Goal: Information Seeking & Learning: Learn about a topic

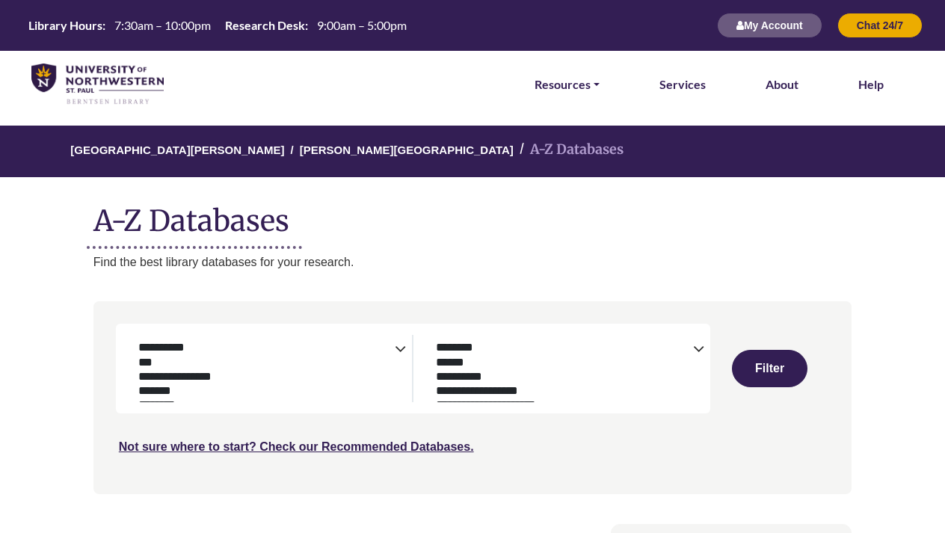
select select "Database Subject Filter"
select select "Database Types Filter"
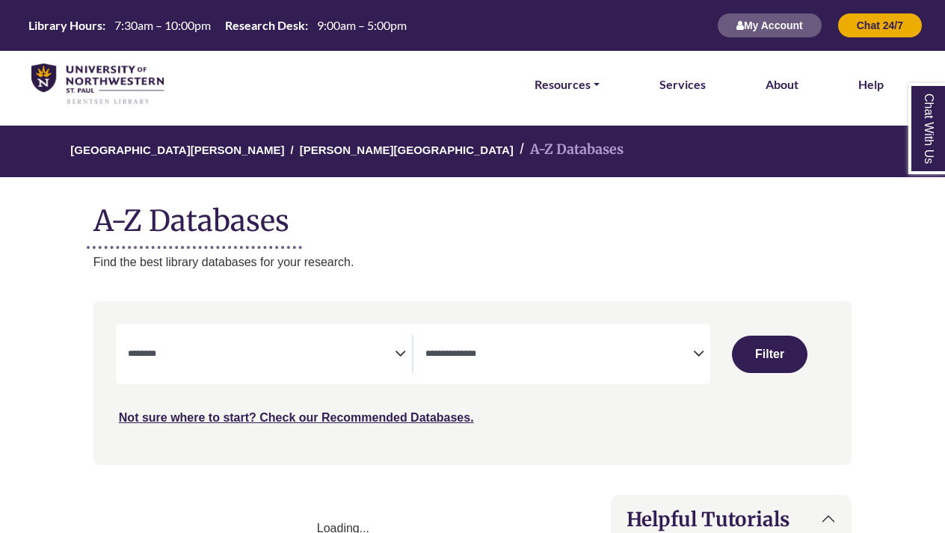
select select "Database Subject Filter"
select select "Database Types Filter"
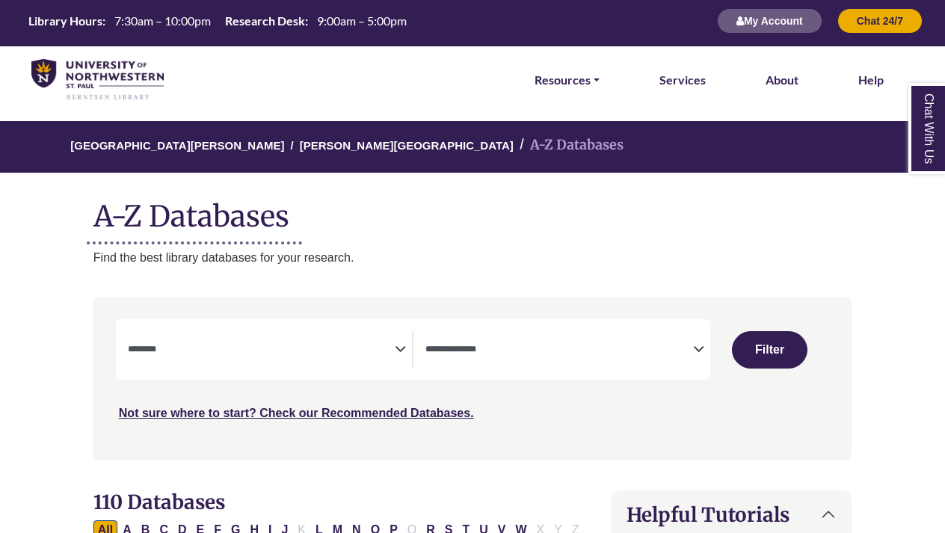
select select "Database Subject Filter"
select select "Database Types Filter"
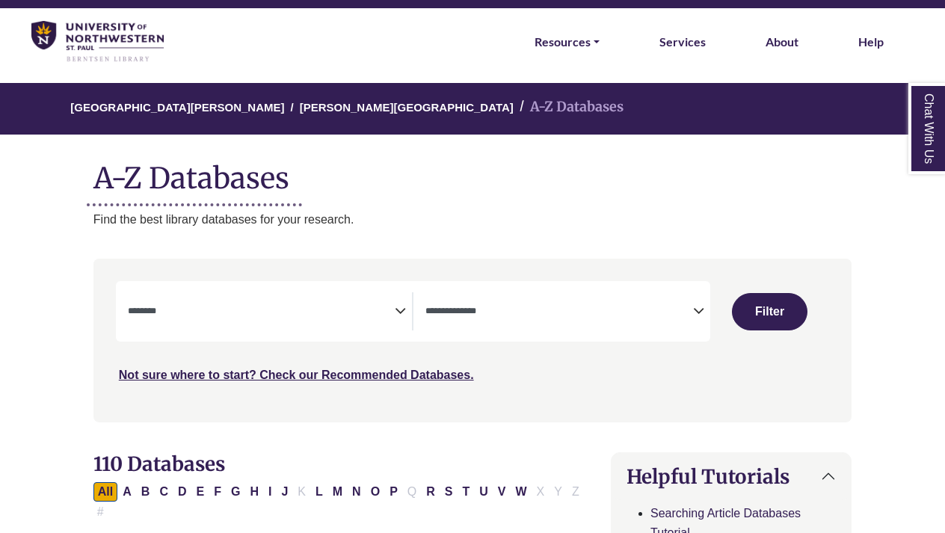
scroll to position [57, 0]
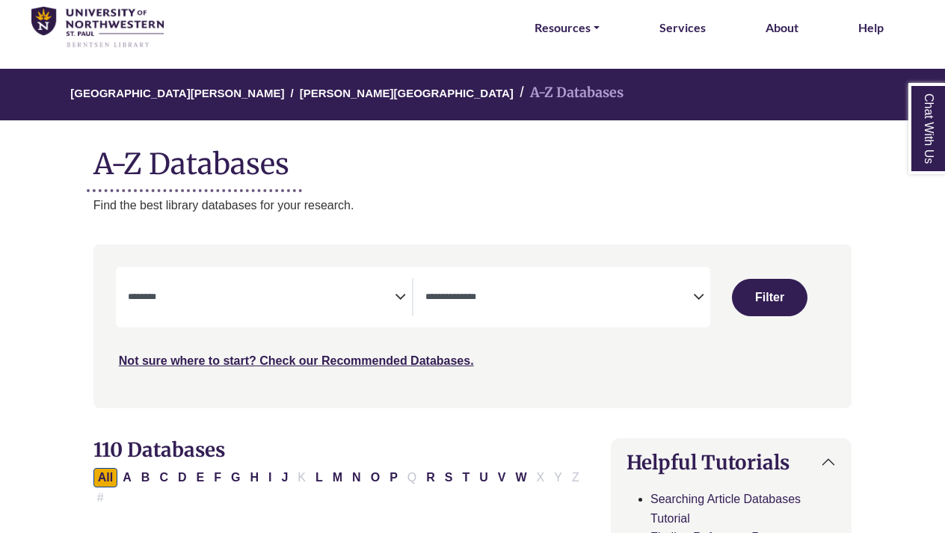
click at [395, 295] on textarea "Search" at bounding box center [262, 298] width 268 height 12
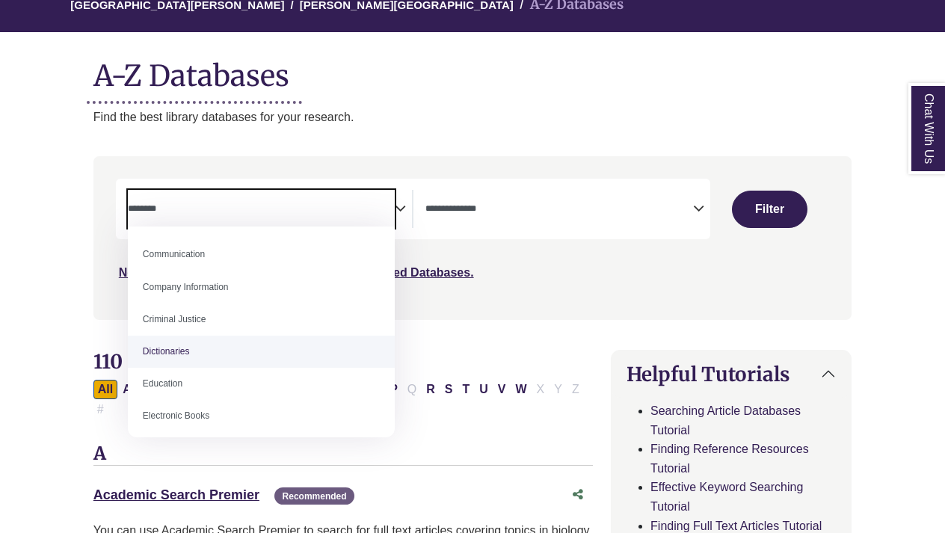
scroll to position [310, 0]
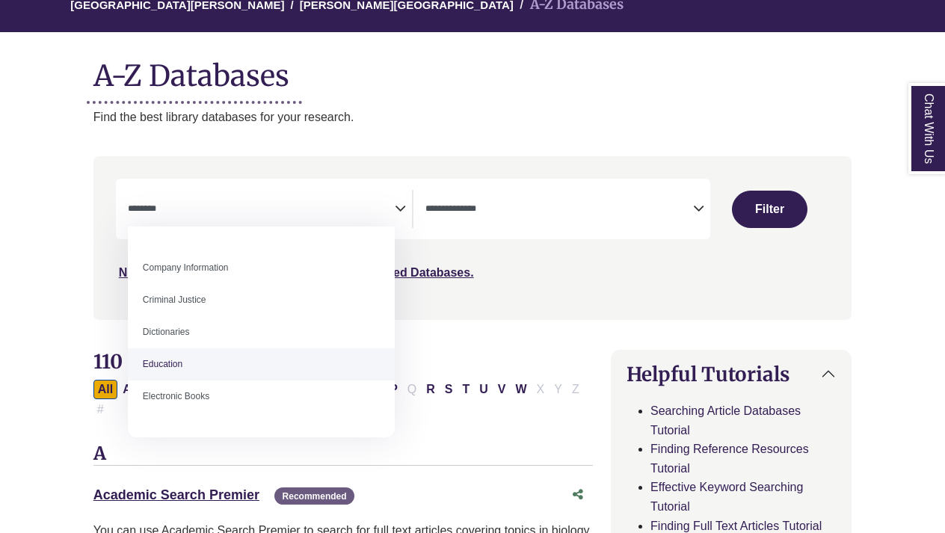
select select "*****"
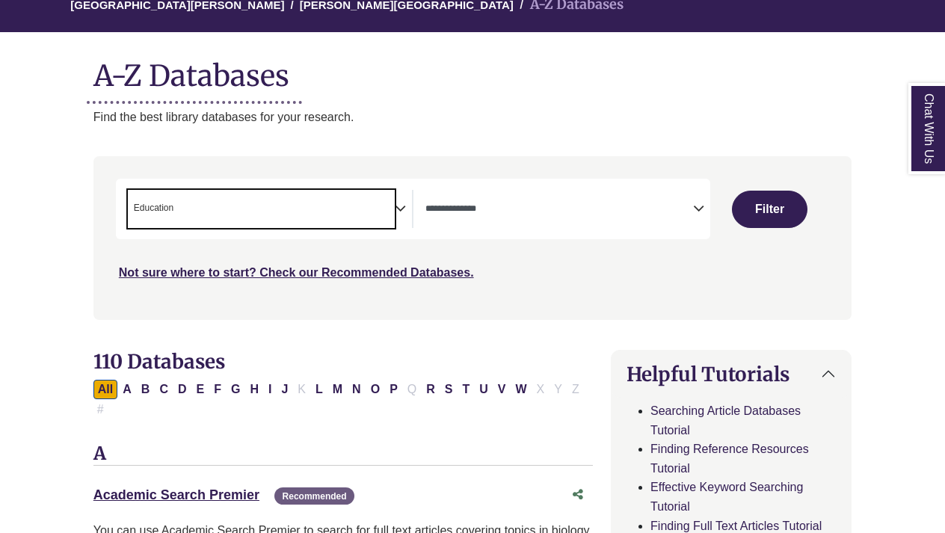
scroll to position [168, 1]
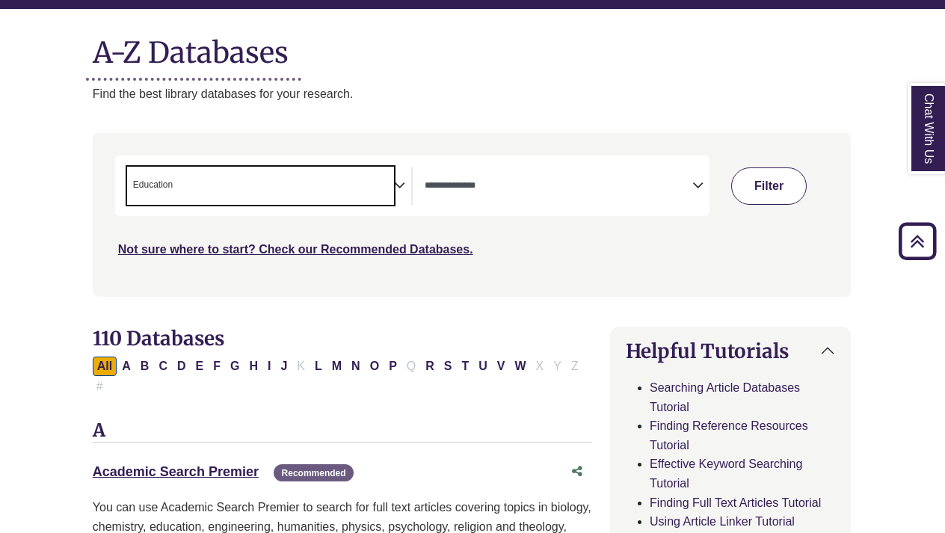
click at [740, 189] on button "Filter" at bounding box center [769, 186] width 76 height 37
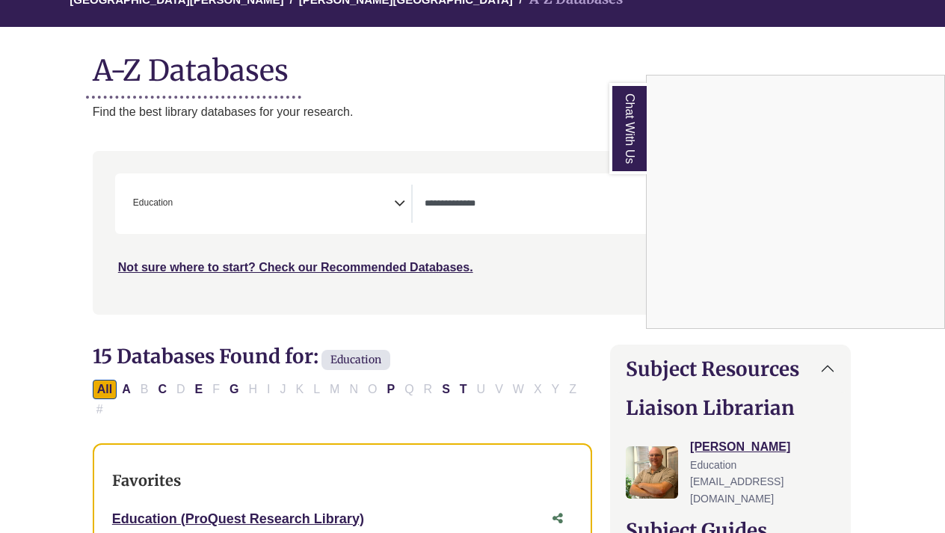
scroll to position [145, 1]
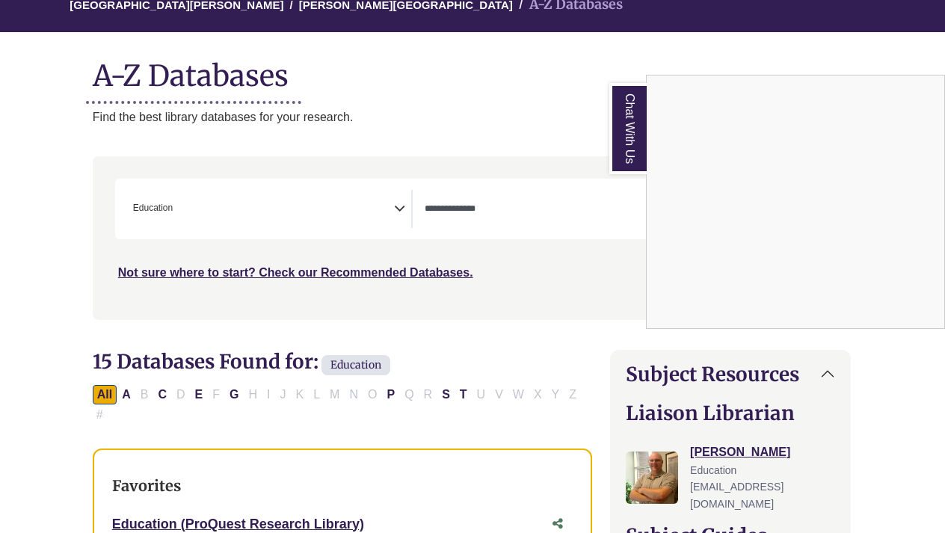
click at [322, 209] on div "Chat With Us" at bounding box center [472, 266] width 945 height 533
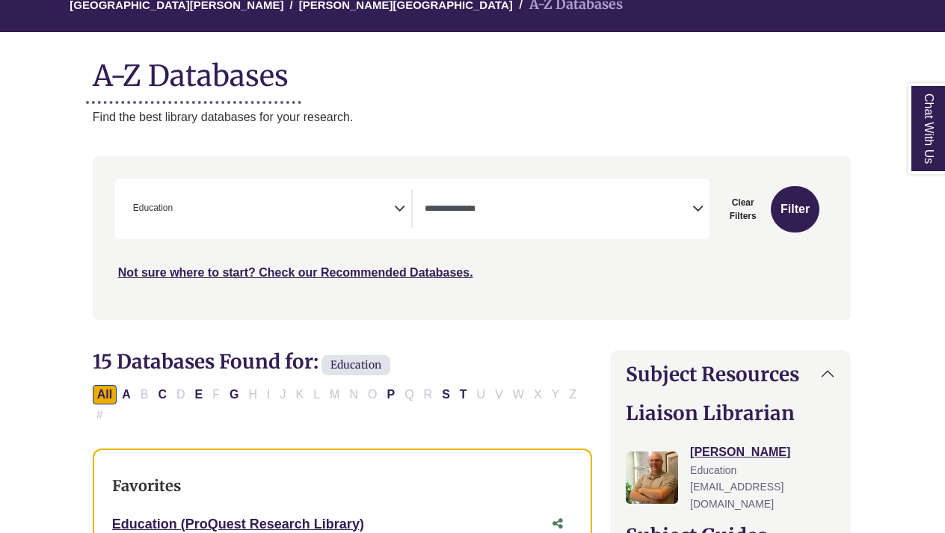
click at [390, 208] on span "× Education" at bounding box center [261, 209] width 268 height 38
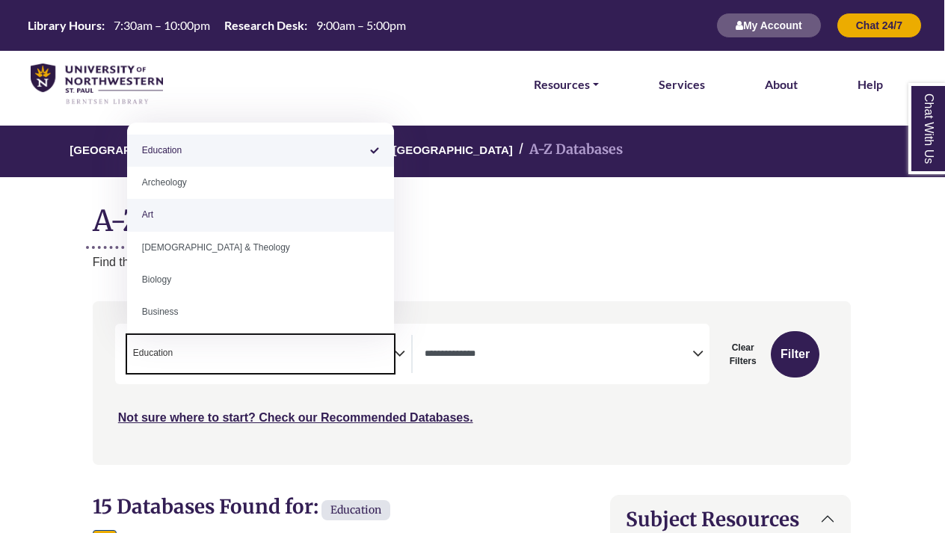
scroll to position [0, 0]
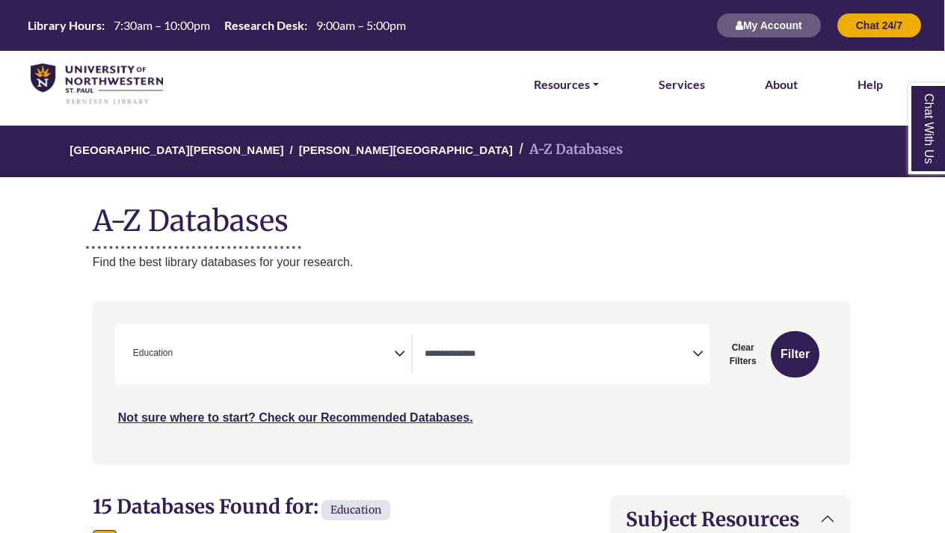
click at [470, 220] on h1 "A-Z Databases" at bounding box center [472, 215] width 758 height 46
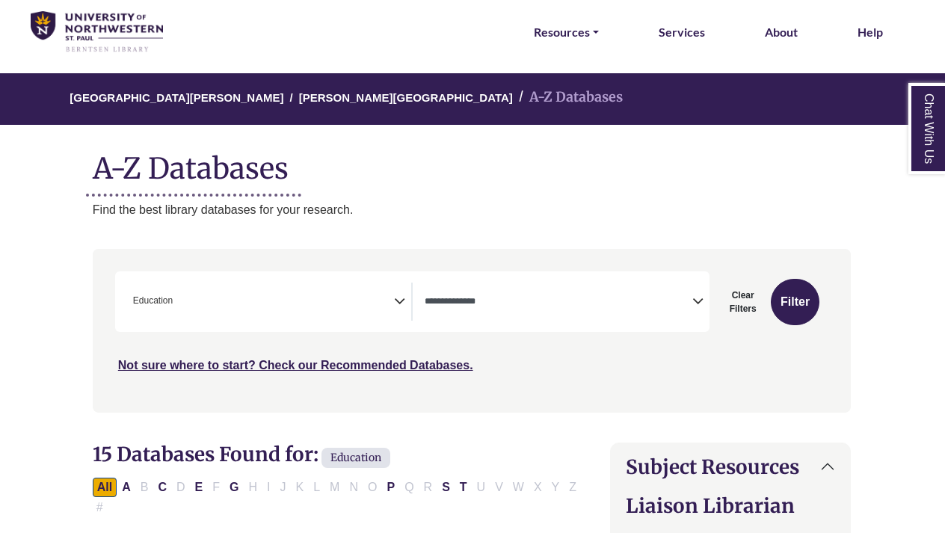
scroll to position [53, 1]
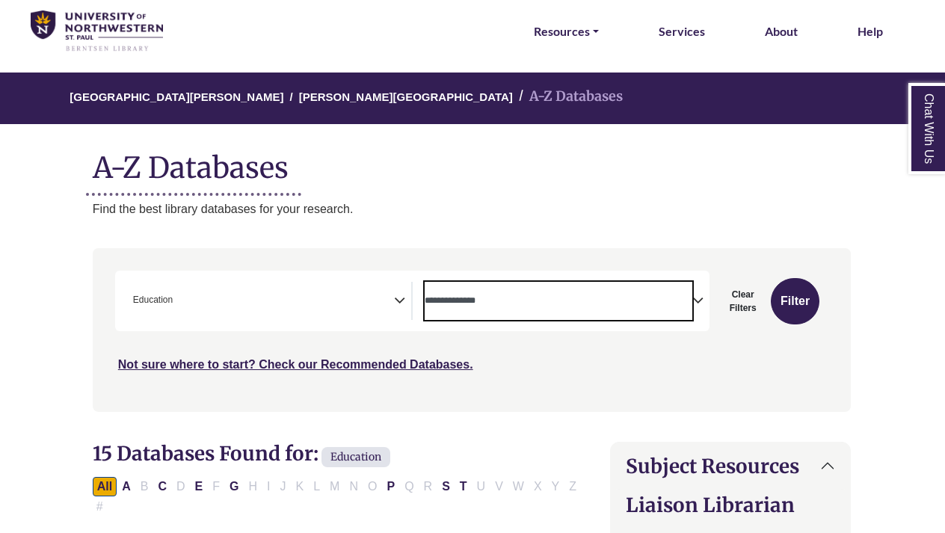
click at [646, 297] on textarea "Search" at bounding box center [559, 302] width 268 height 12
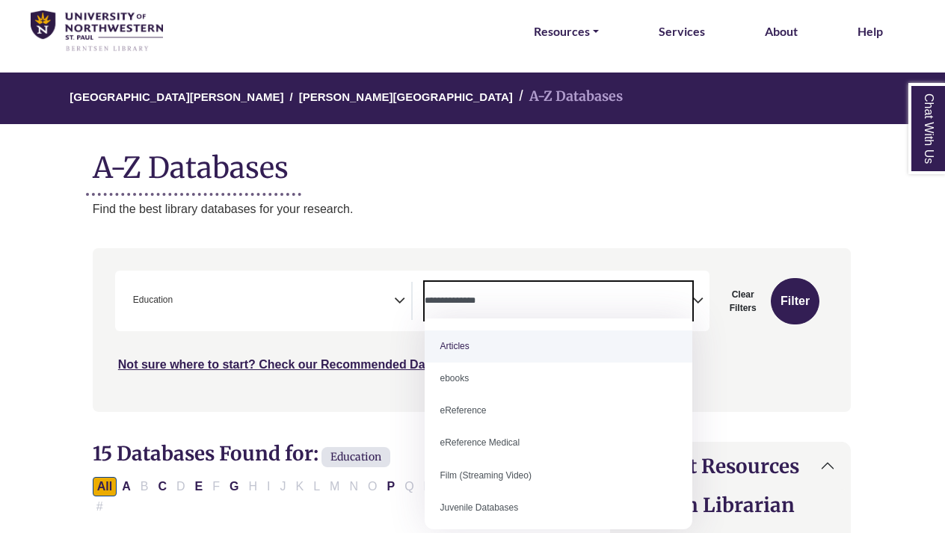
click at [635, 195] on div "University of Northwestern - St. Paul Berntsen Library A-Z Databases A-Z Databa…" at bounding box center [471, 146] width 803 height 146
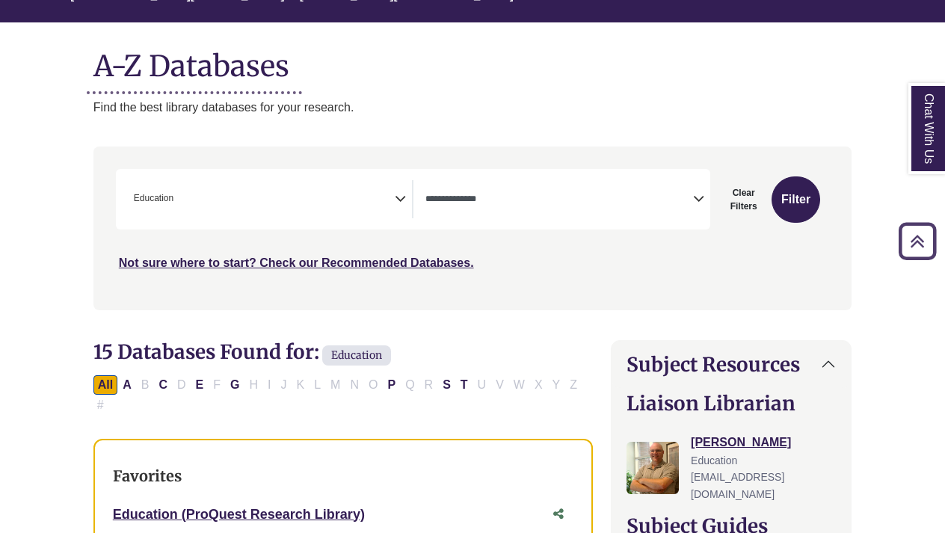
scroll to position [183, 0]
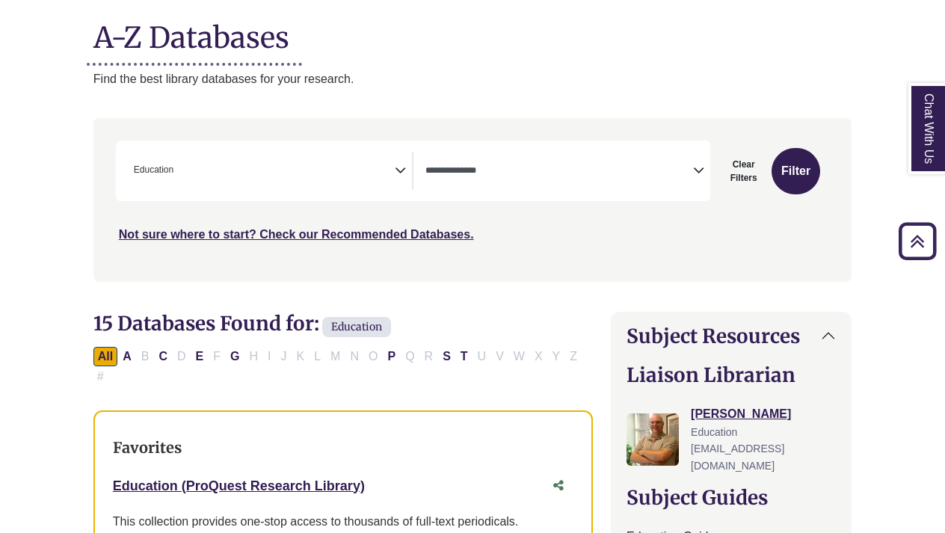
click at [599, 180] on span "Search filters" at bounding box center [560, 171] width 268 height 38
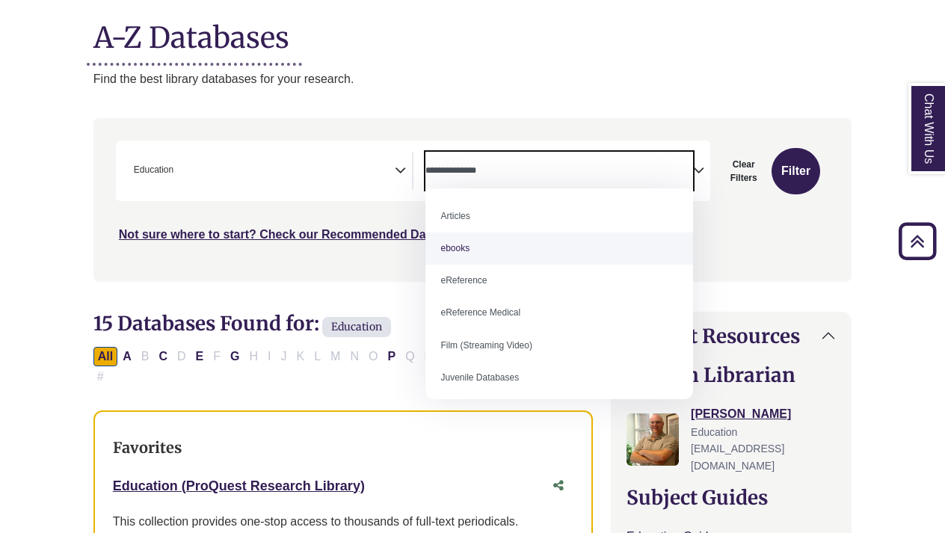
scroll to position [14, 0]
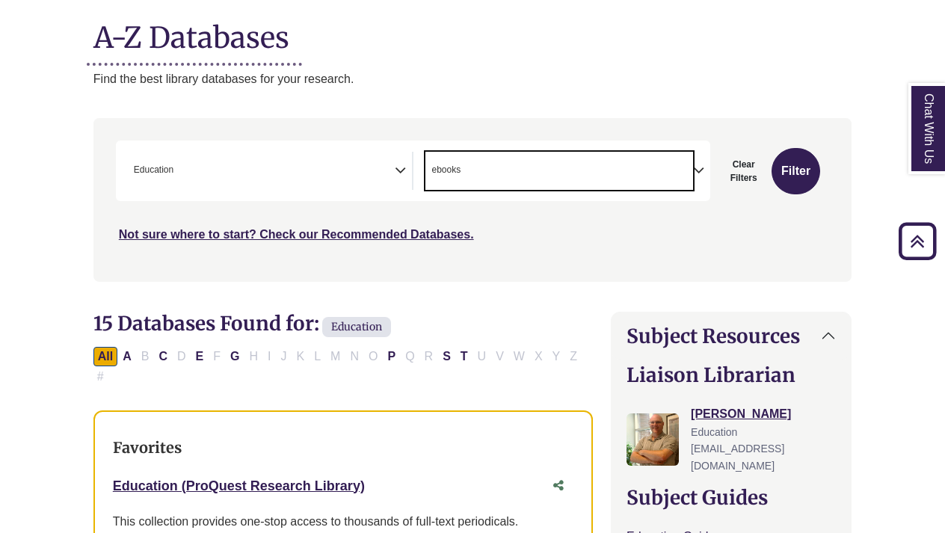
click at [560, 156] on span "× ebooks" at bounding box center [560, 171] width 268 height 38
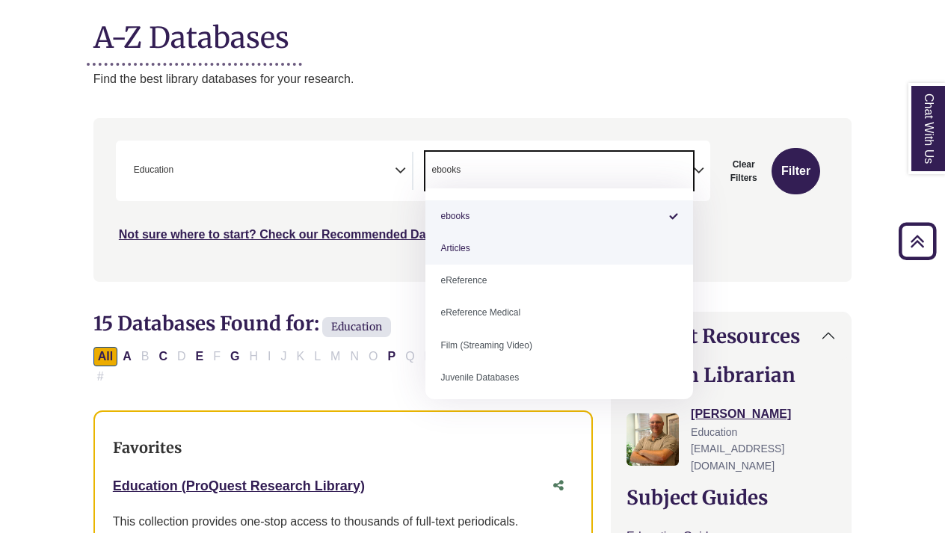
select select "*****"
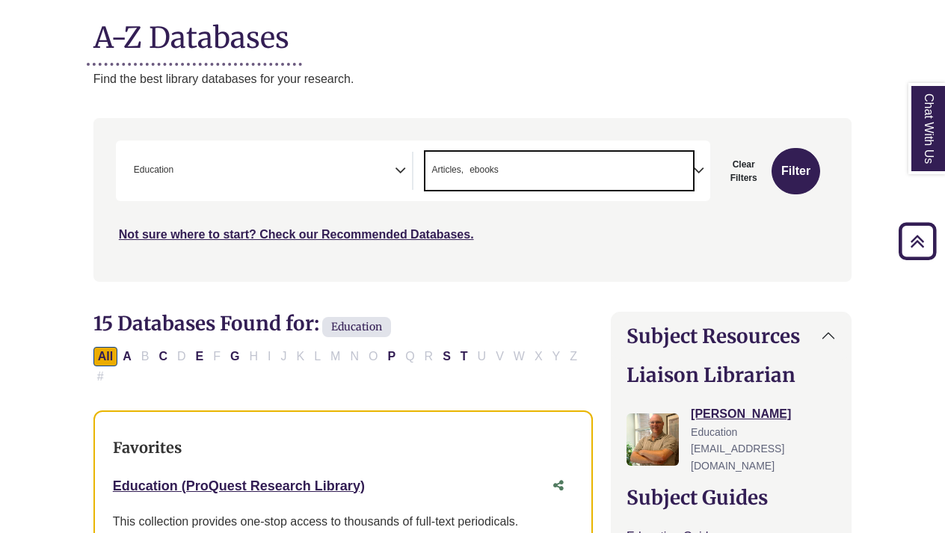
click at [621, 176] on span "× Articles × ebooks" at bounding box center [560, 171] width 268 height 38
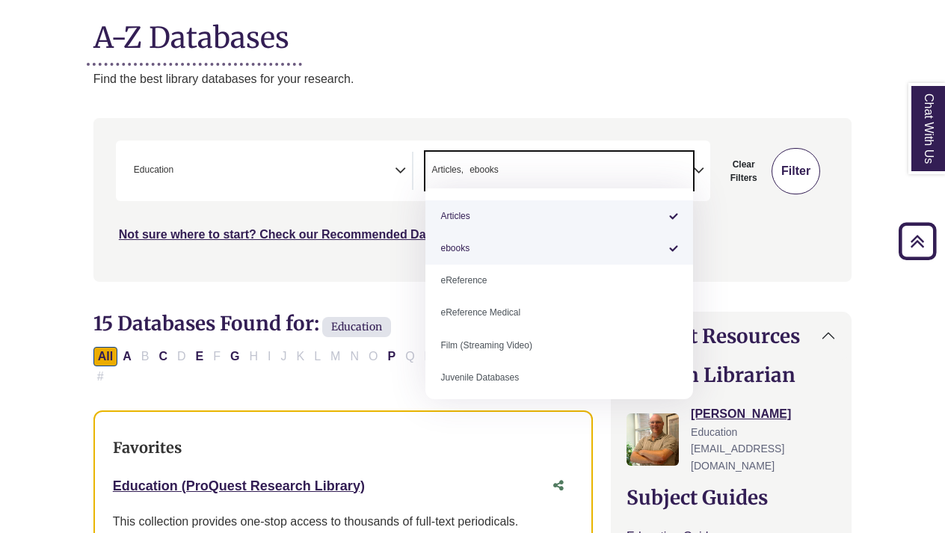
click at [795, 177] on div "Search filters" at bounding box center [472, 199] width 740 height 151
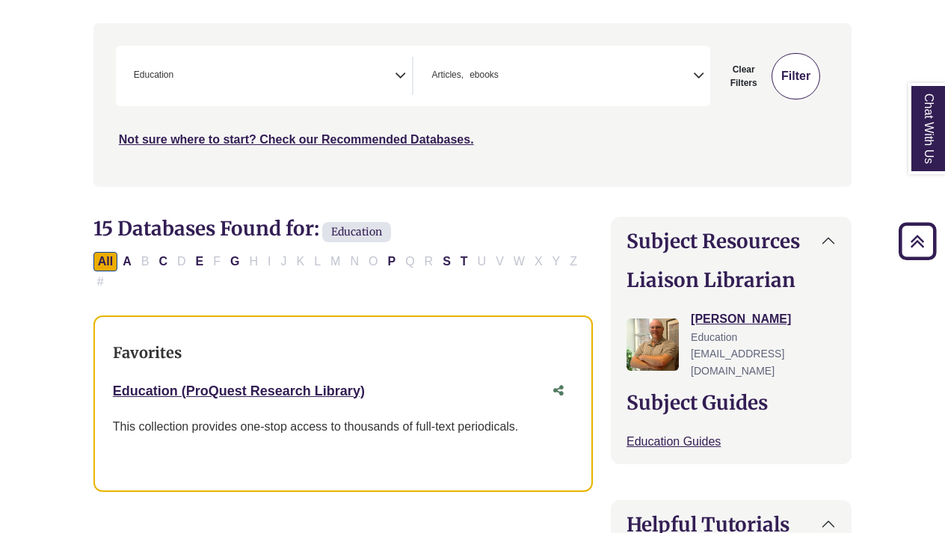
scroll to position [285, 0]
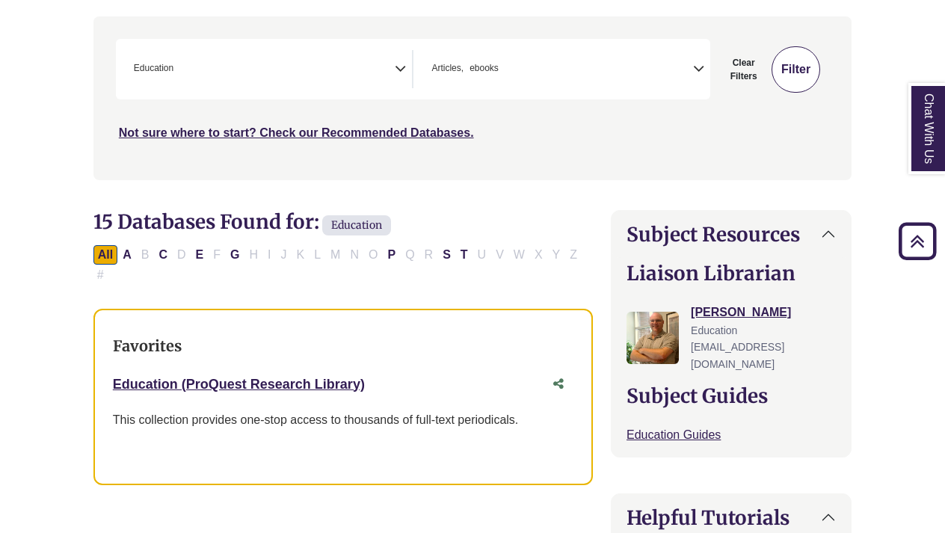
click at [788, 71] on button "Filter" at bounding box center [796, 69] width 49 height 46
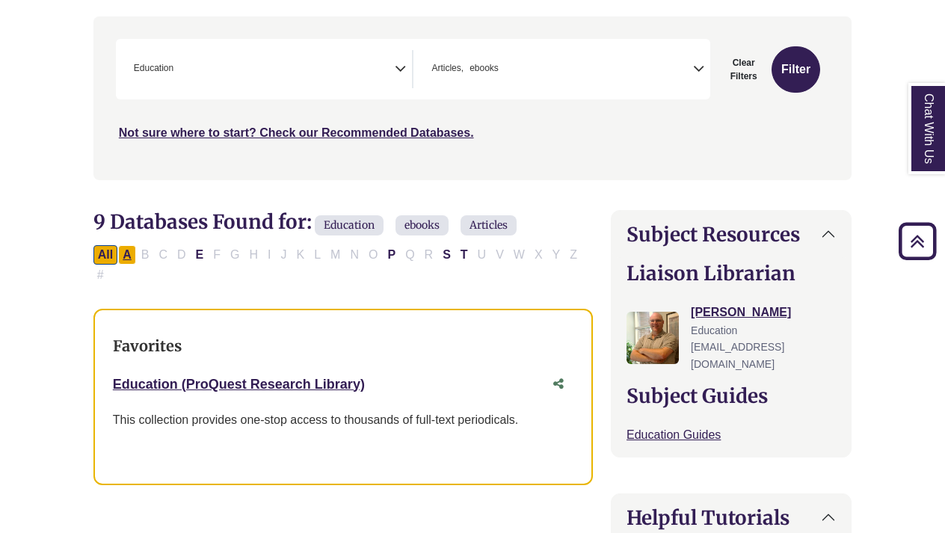
click at [120, 251] on button "A" at bounding box center [127, 254] width 18 height 19
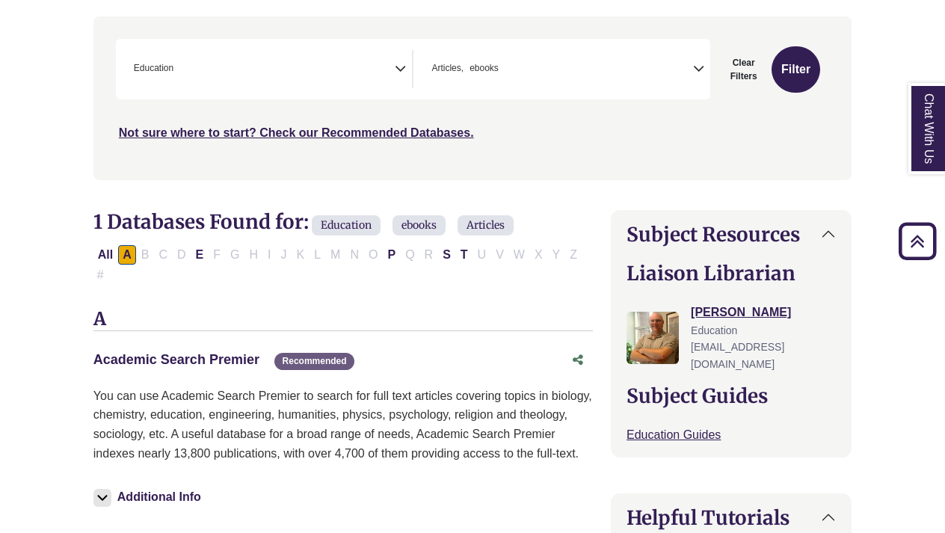
click at [192, 352] on link "Academic Search Premier This link opens in a new window" at bounding box center [176, 359] width 166 height 15
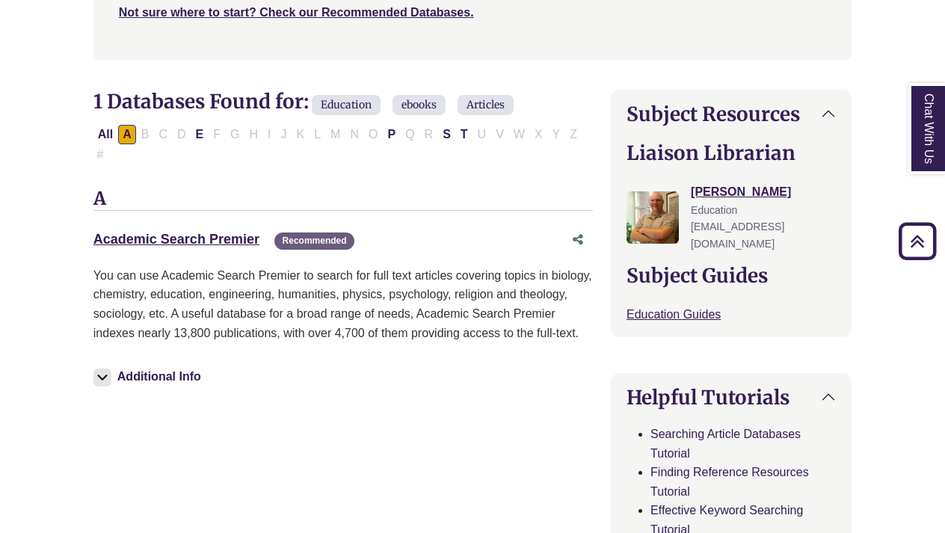
scroll to position [387, 0]
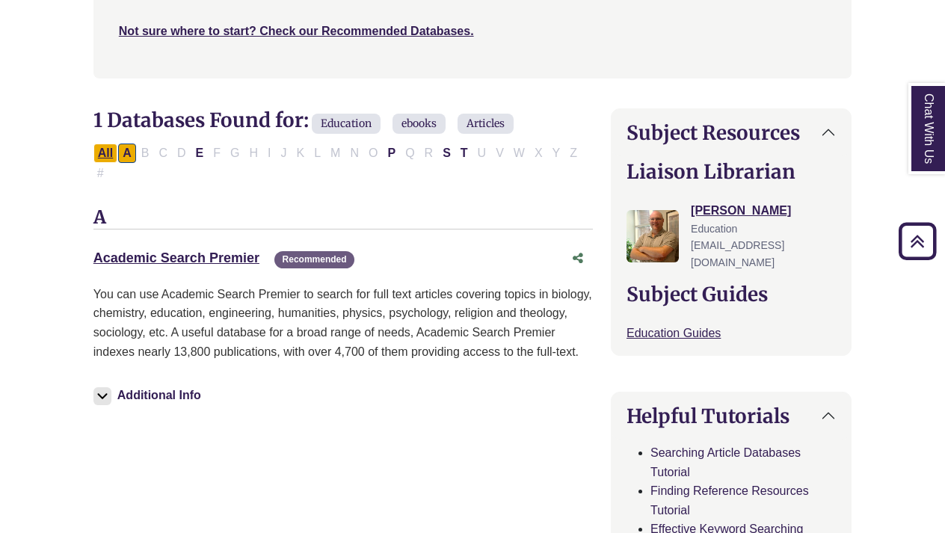
click at [104, 156] on button "All" at bounding box center [105, 153] width 24 height 19
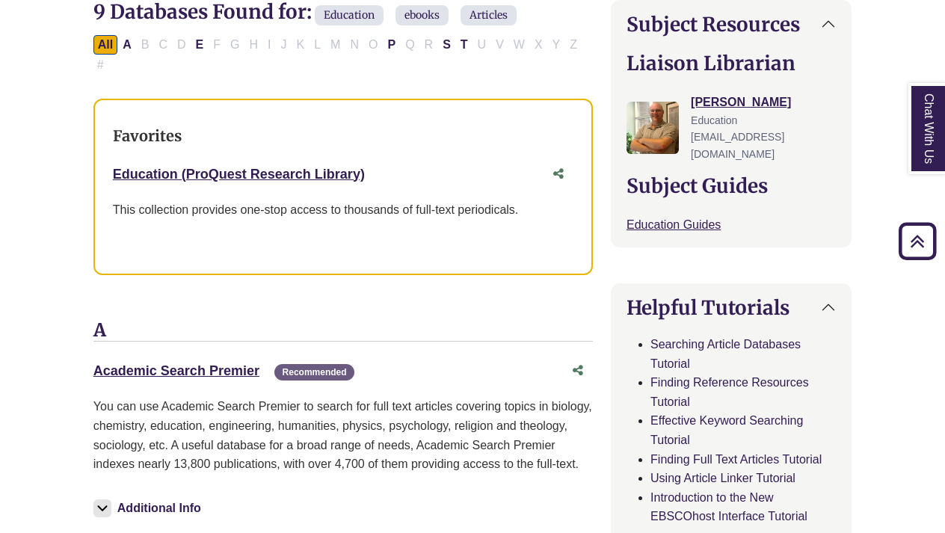
scroll to position [341, 0]
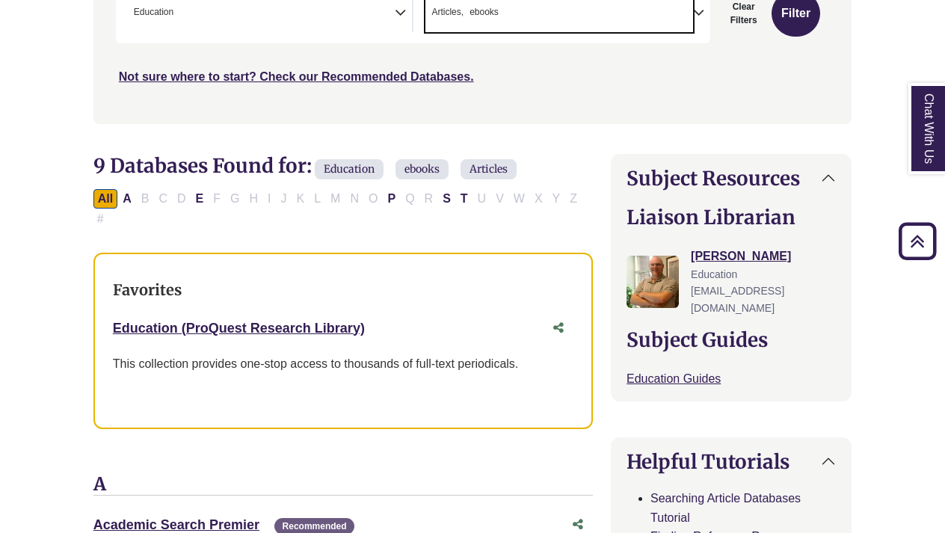
click at [591, 28] on span "× Articles × ebooks" at bounding box center [560, 13] width 268 height 38
click at [644, 25] on span "× Articles" at bounding box center [560, 13] width 268 height 38
click at [797, 16] on button "Filter" at bounding box center [796, 13] width 49 height 46
select select "Database Types Filter"
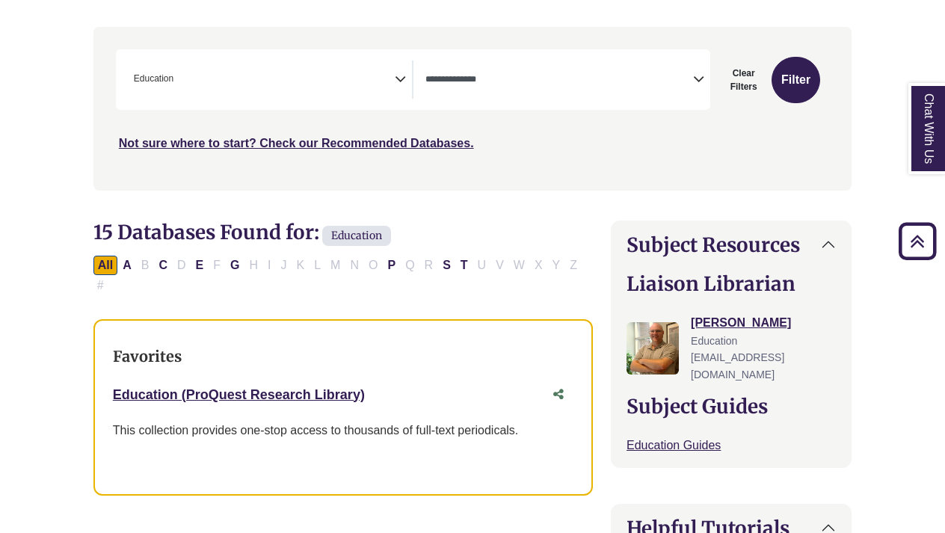
scroll to position [260, 0]
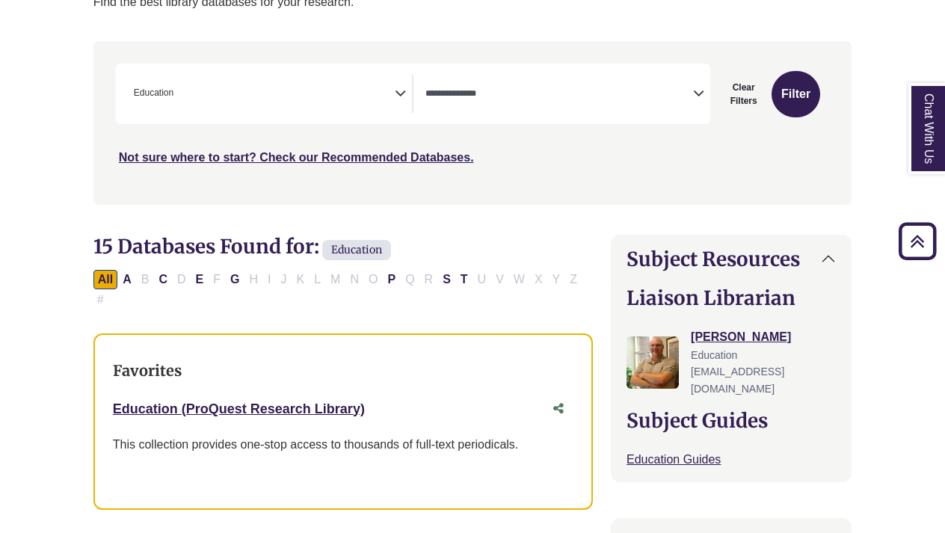
click at [209, 105] on span "× Education" at bounding box center [262, 94] width 268 height 38
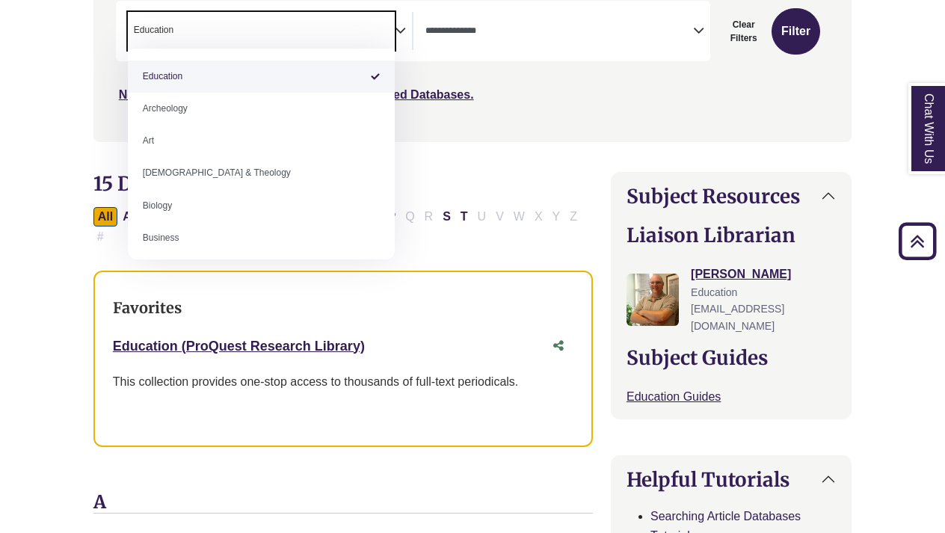
scroll to position [0, 0]
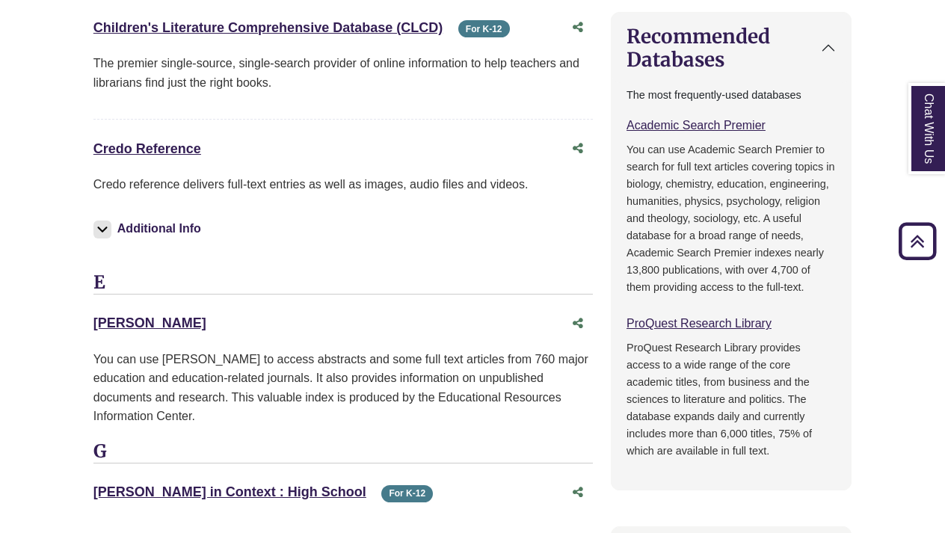
scroll to position [1072, 0]
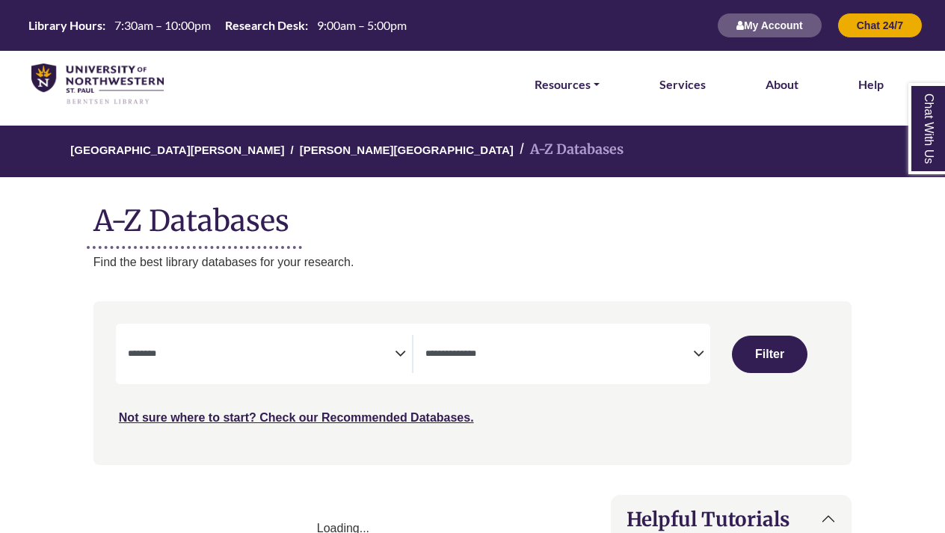
select select "Database Subject Filter"
select select "Database Types Filter"
select select "Database Subject Filter"
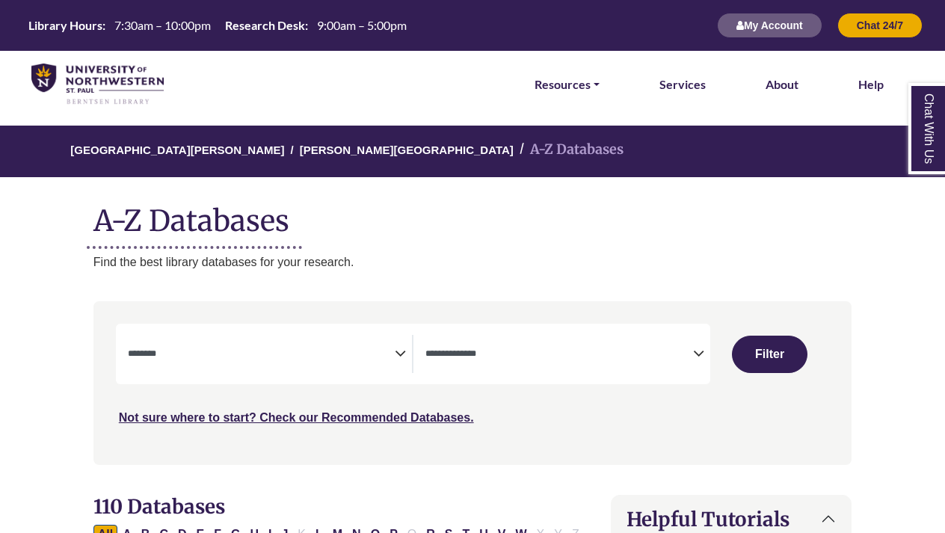
click at [577, 95] on li "Resources FIND RESOURCES Library Search Databases & Articles Interlibrary Loan …" at bounding box center [567, 84] width 77 height 67
click at [577, 85] on link "Resources" at bounding box center [567, 84] width 65 height 19
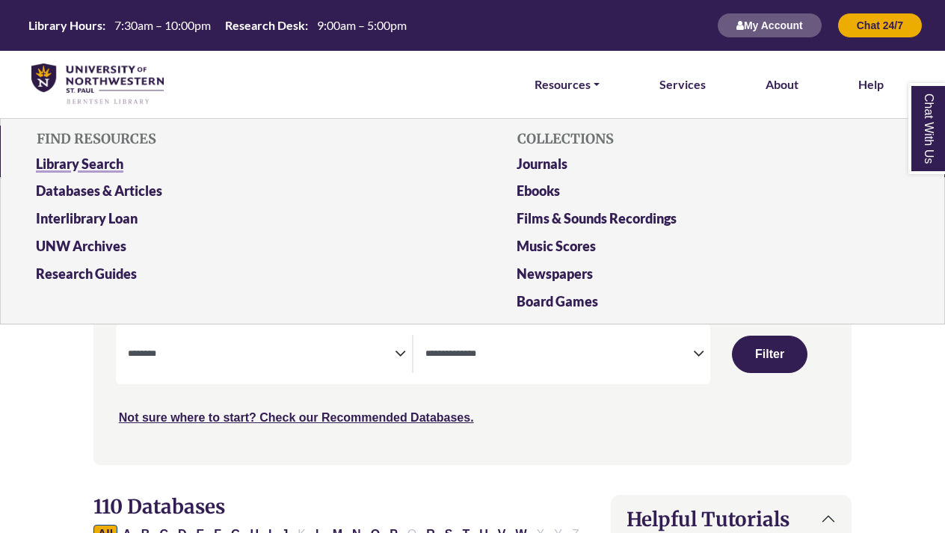
click at [79, 164] on link "Library Search" at bounding box center [232, 167] width 415 height 28
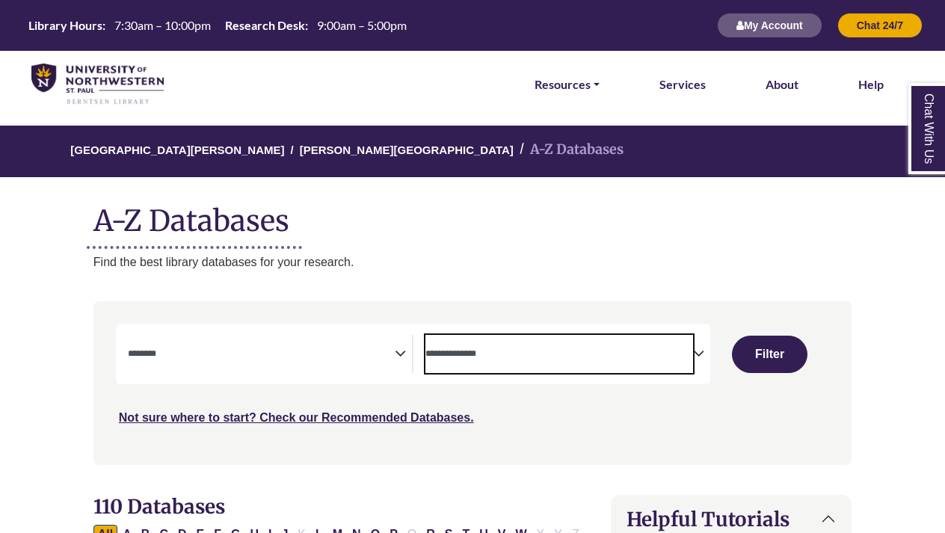
click at [597, 345] on span "Search filters" at bounding box center [560, 351] width 268 height 13
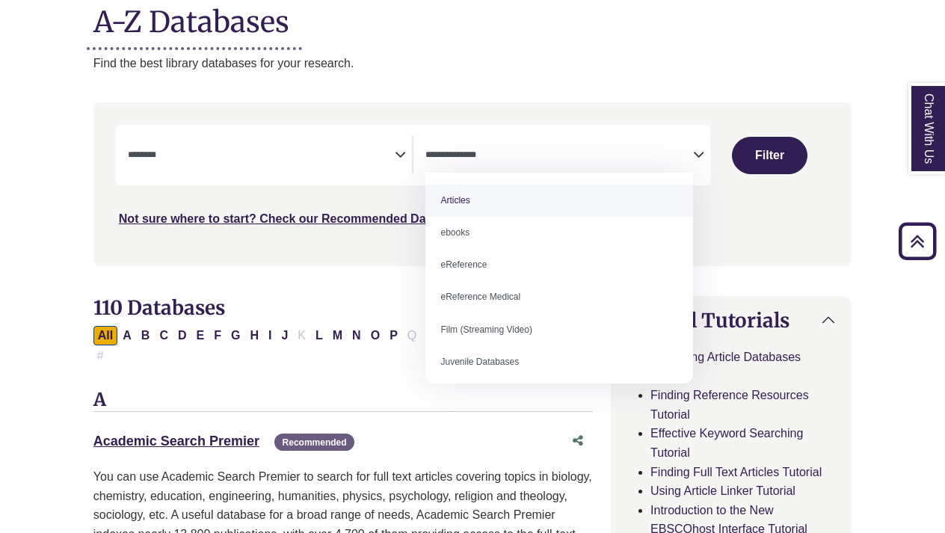
select select "*****"
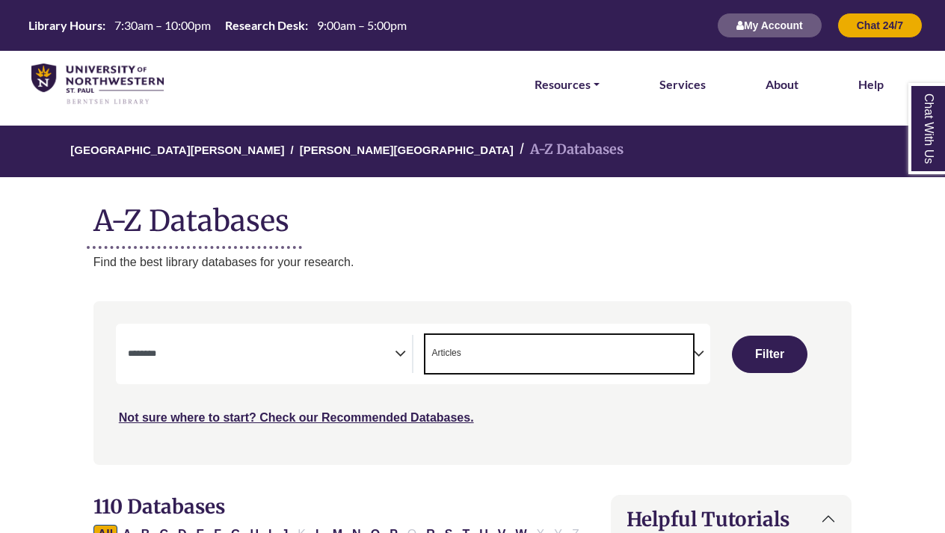
click at [550, 97] on li "Resources FIND RESOURCES Library Search Databases & Articles Interlibrary Loan …" at bounding box center [567, 84] width 77 height 67
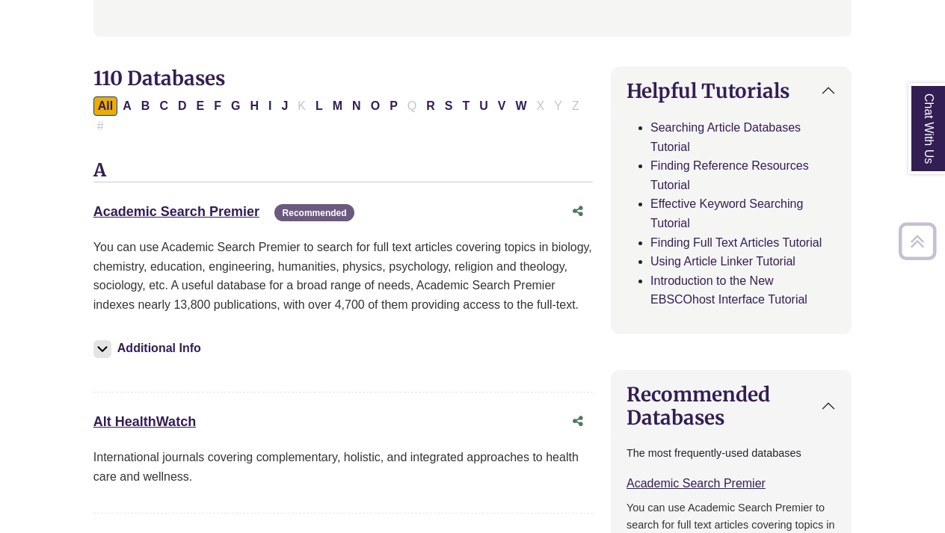
scroll to position [437, 0]
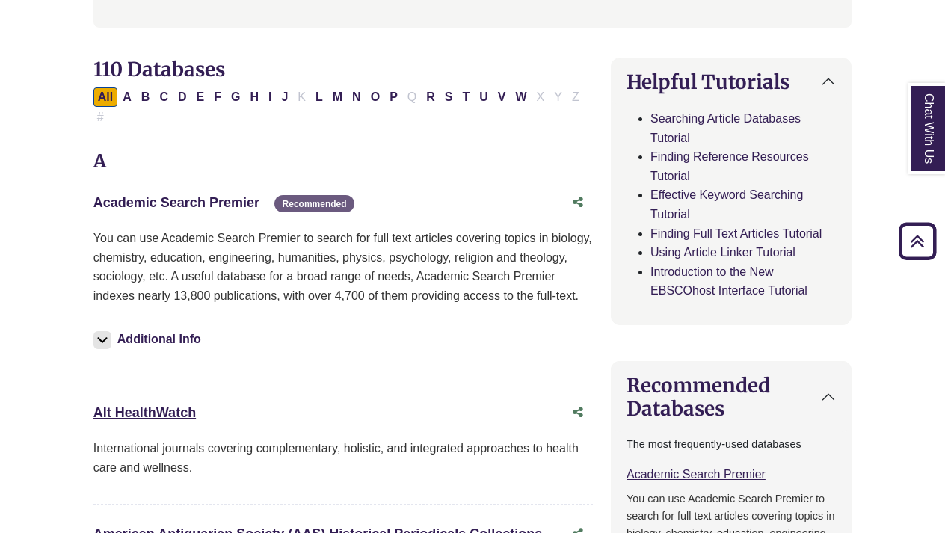
click at [232, 203] on link "Academic Search Premier This link opens in a new window" at bounding box center [176, 202] width 166 height 15
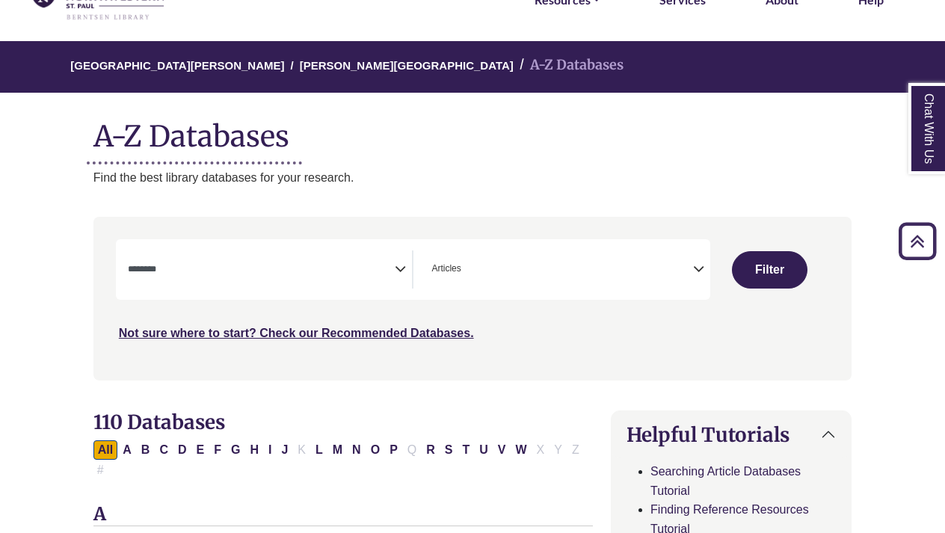
scroll to position [60, 0]
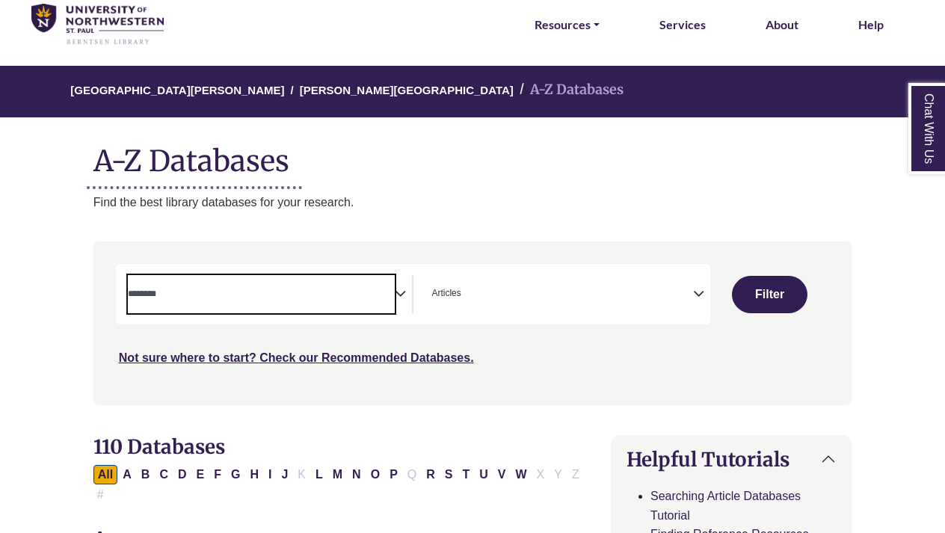
click at [222, 289] on textarea "Search" at bounding box center [262, 295] width 268 height 12
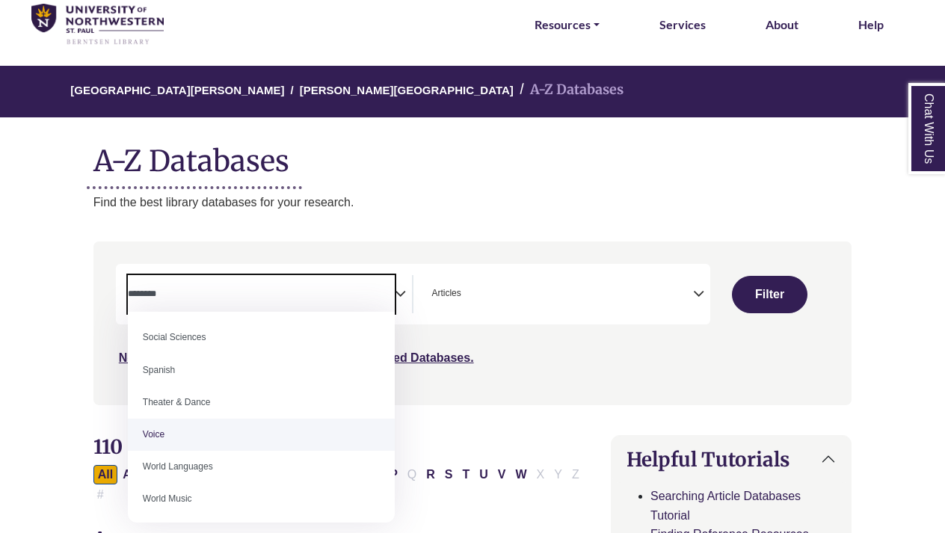
scroll to position [1324, 0]
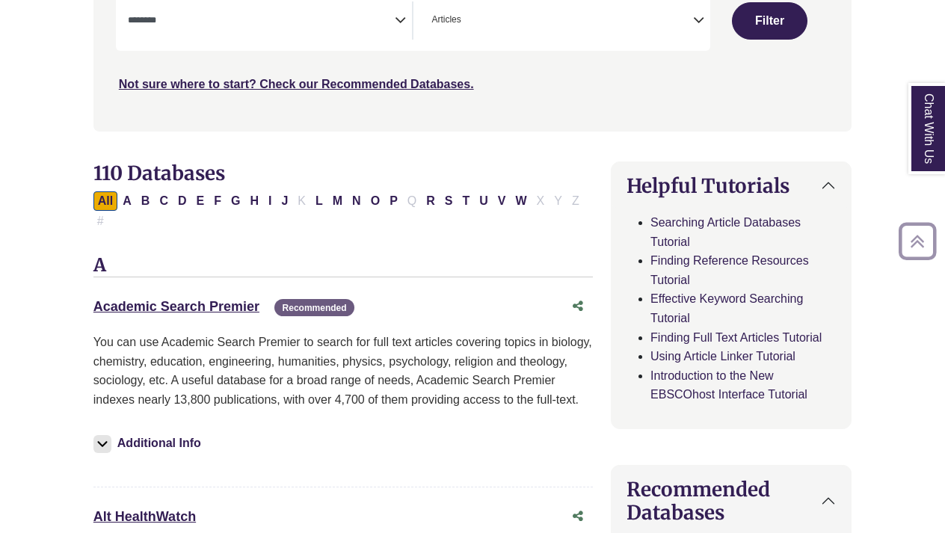
scroll to position [341, 0]
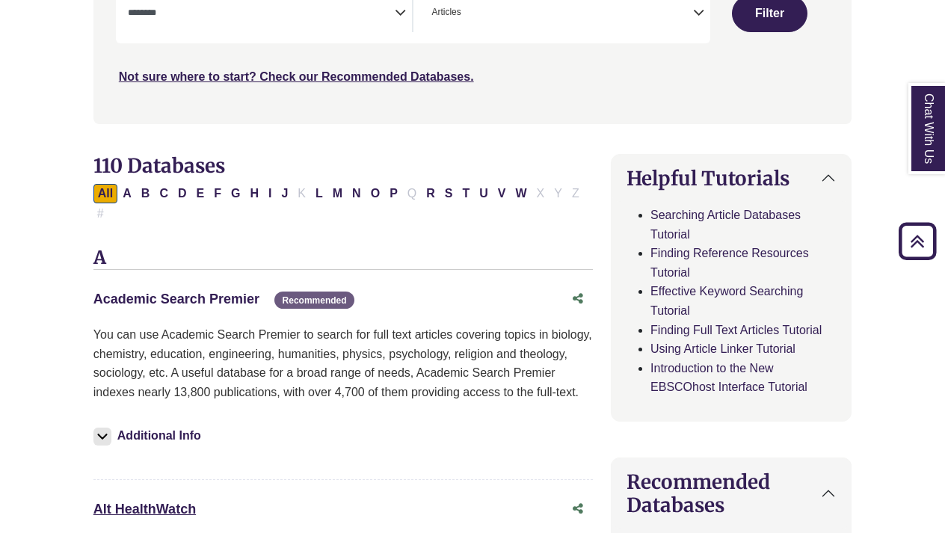
click at [227, 292] on link "Academic Search Premier This link opens in a new window" at bounding box center [176, 299] width 166 height 15
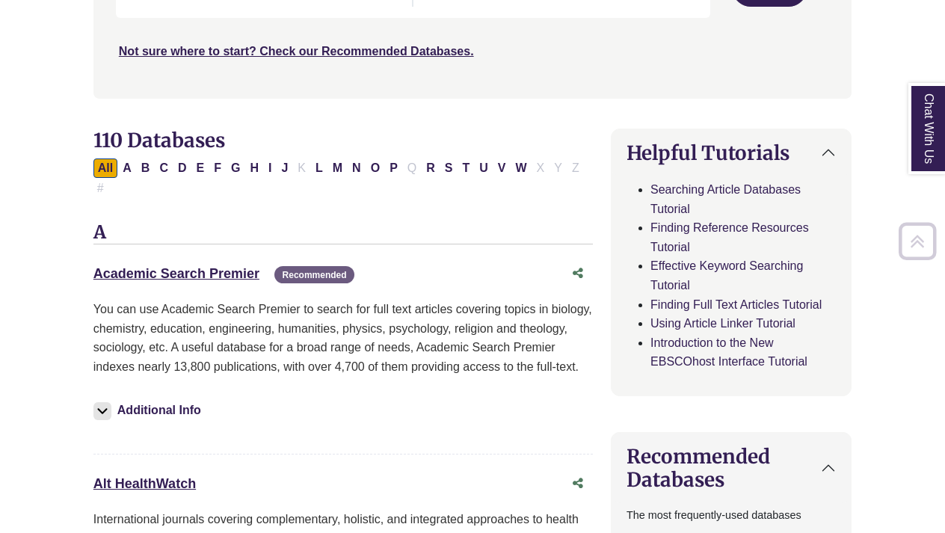
scroll to position [370, 0]
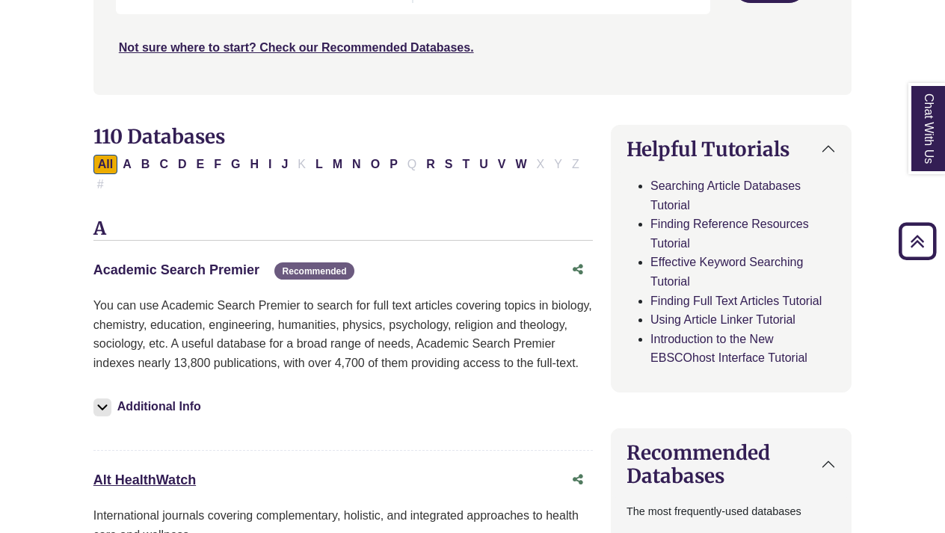
click at [202, 270] on link "Academic Search Premier This link opens in a new window" at bounding box center [176, 269] width 166 height 15
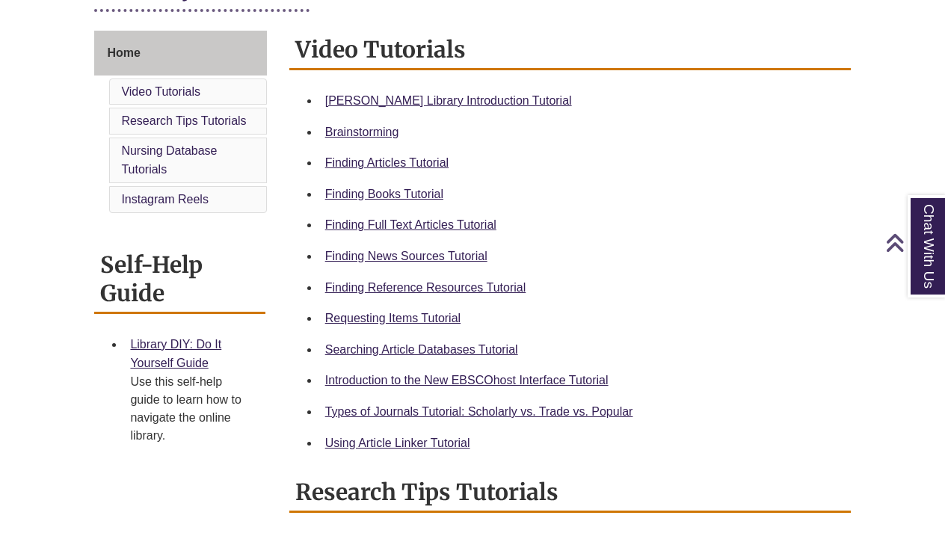
scroll to position [393, 0]
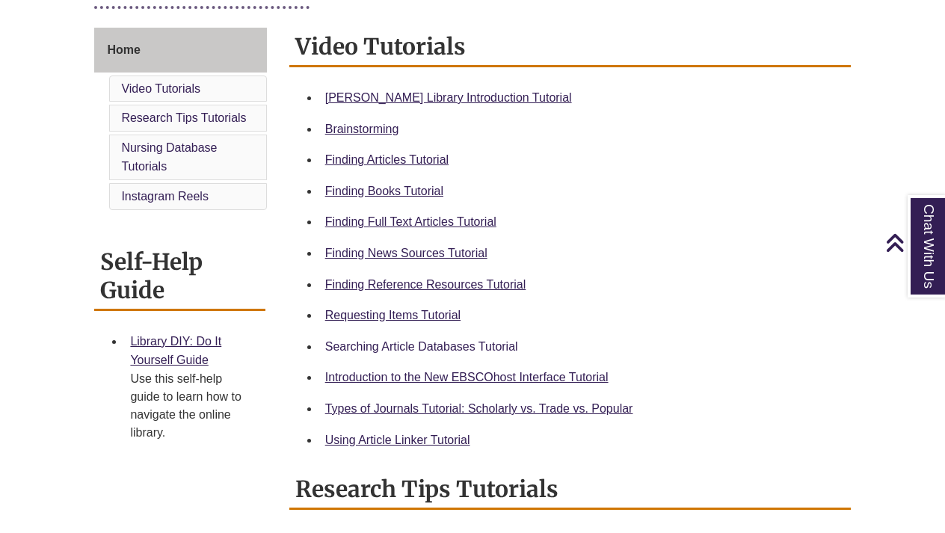
click at [407, 340] on link "Searching Article Databases Tutorial" at bounding box center [421, 346] width 193 height 13
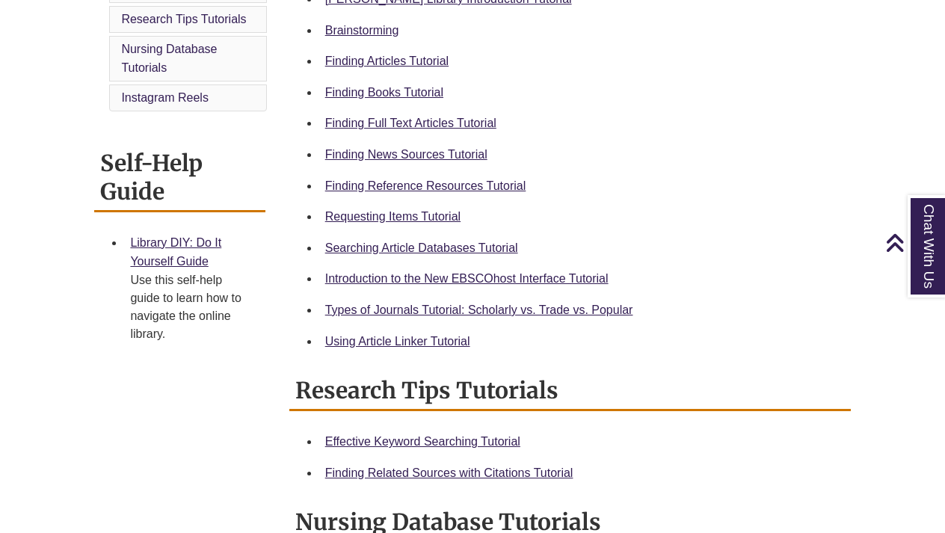
scroll to position [488, 0]
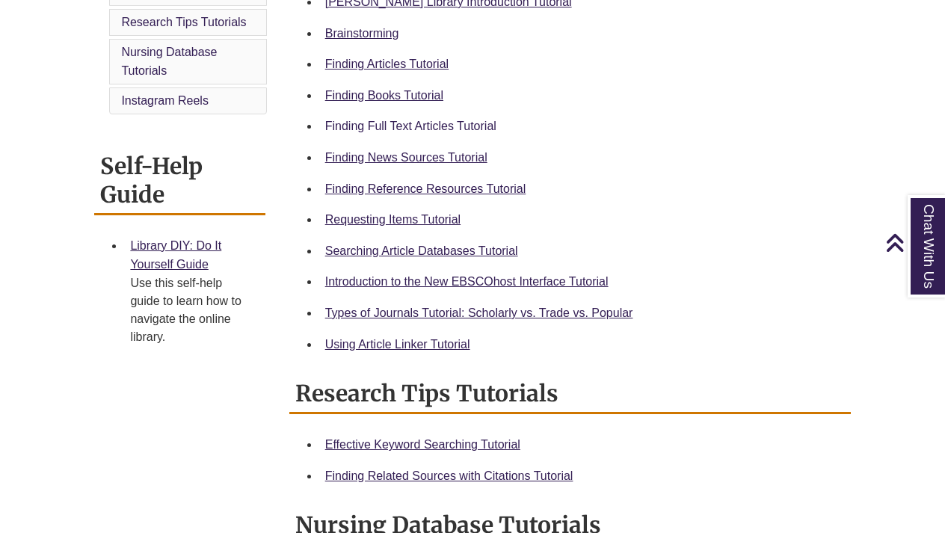
click at [430, 127] on link "Finding Full Text Articles Tutorial" at bounding box center [410, 126] width 171 height 13
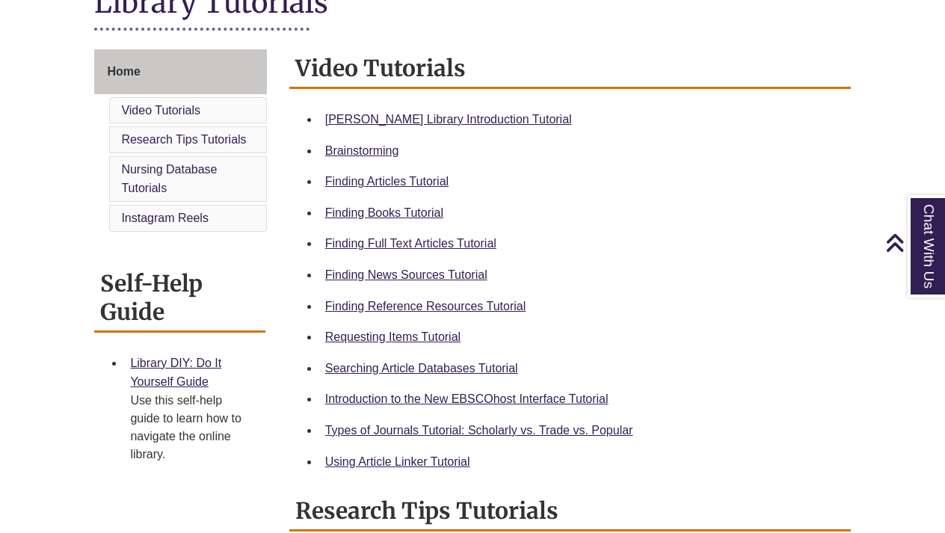
scroll to position [380, 0]
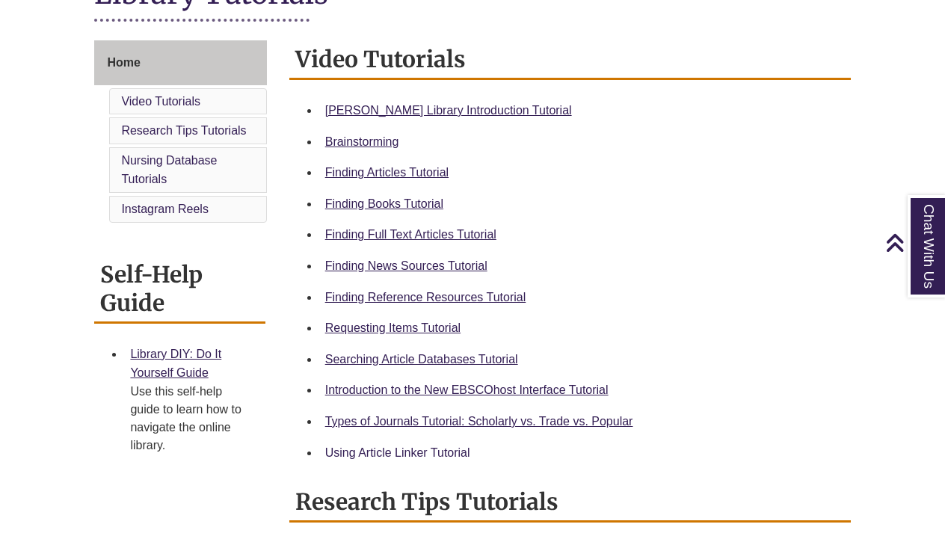
click at [409, 447] on link "Using Article Linker Tutorial" at bounding box center [397, 452] width 145 height 13
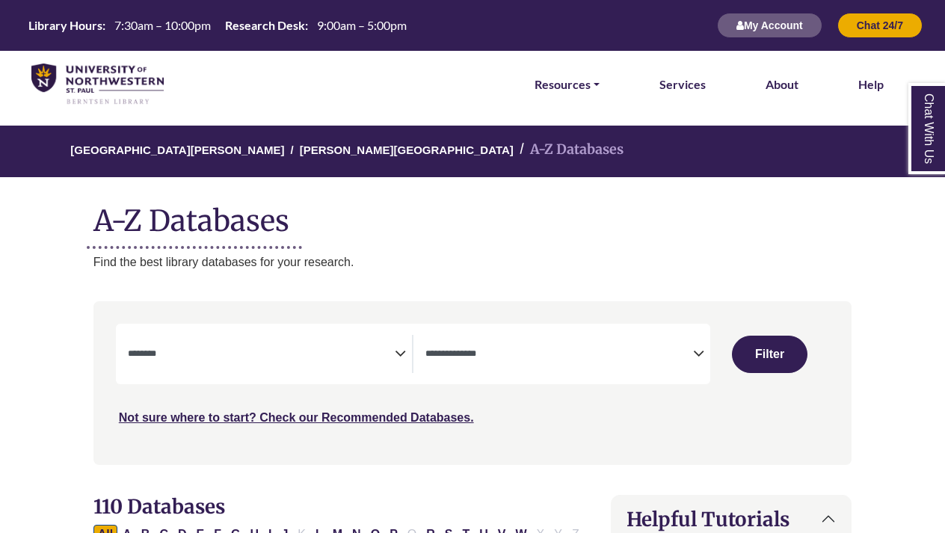
select select "Database Subject Filter"
select select "Database Types Filter"
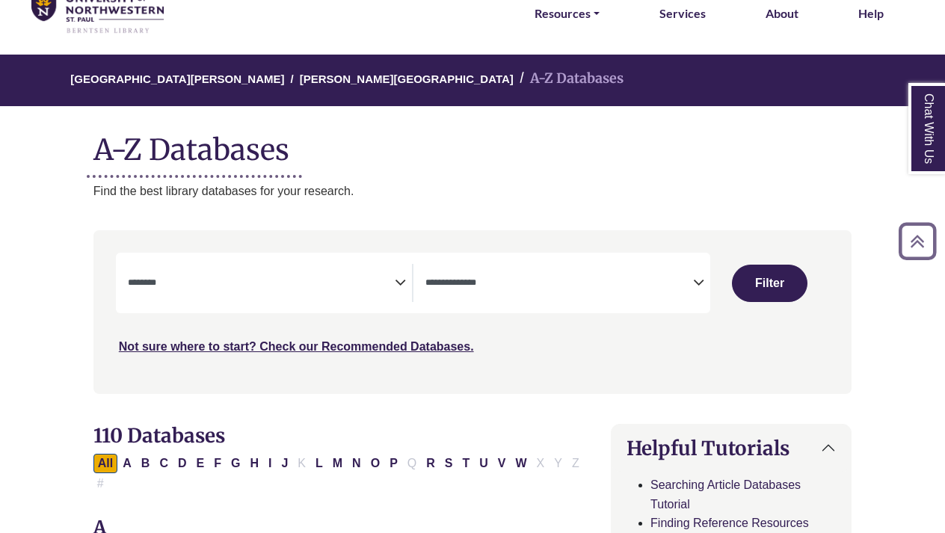
scroll to position [26, 0]
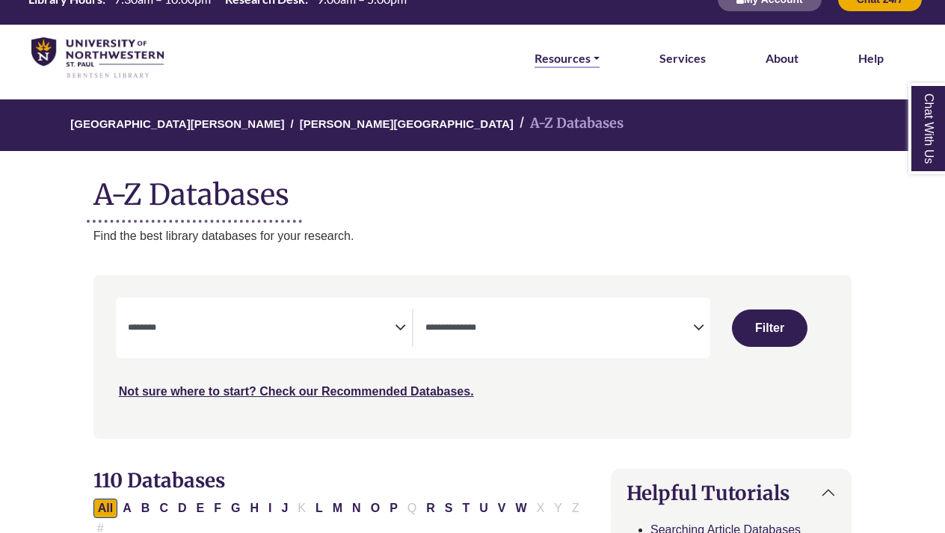
click at [557, 55] on link "Resources" at bounding box center [567, 58] width 65 height 19
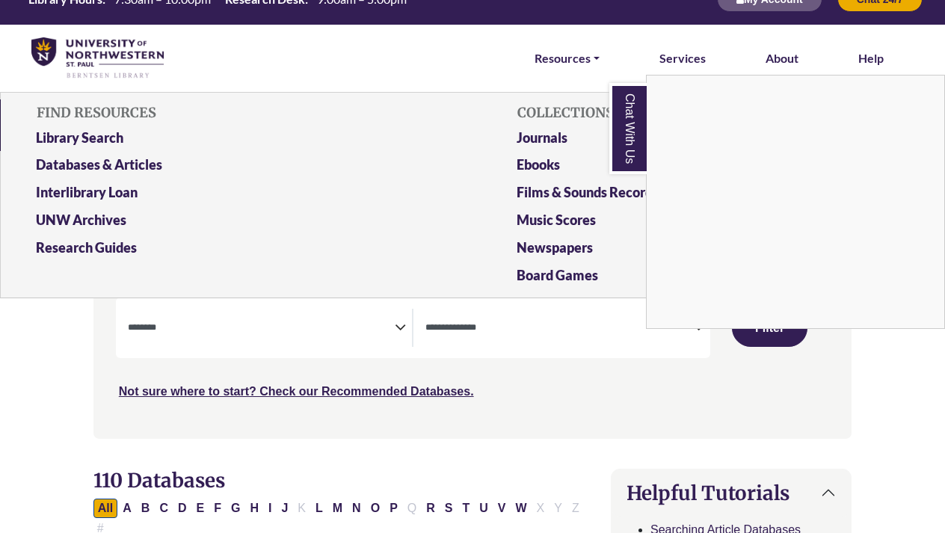
click at [119, 132] on div "Chat With Us" at bounding box center [472, 266] width 945 height 533
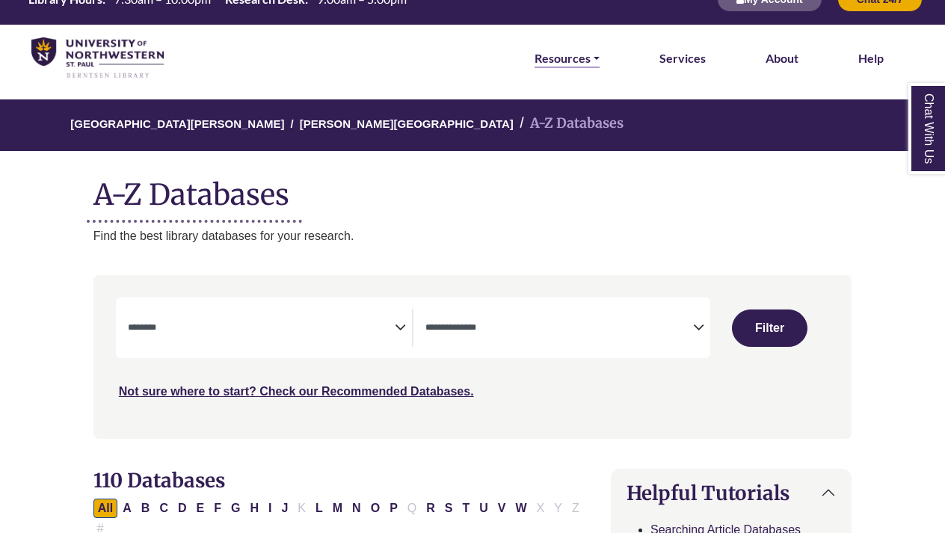
click at [583, 53] on link "Resources" at bounding box center [567, 58] width 65 height 19
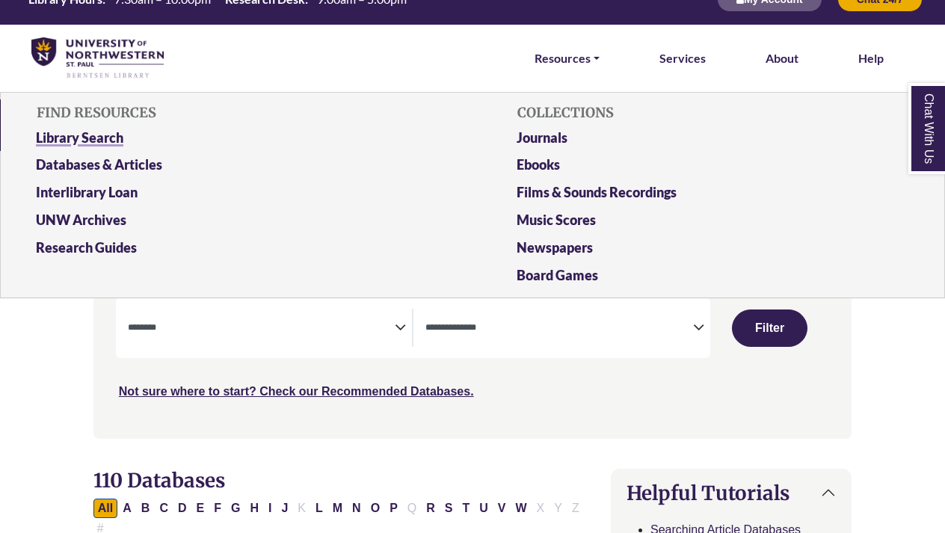
click at [102, 130] on link "Library Search" at bounding box center [232, 141] width 415 height 28
